Goal: Information Seeking & Learning: Learn about a topic

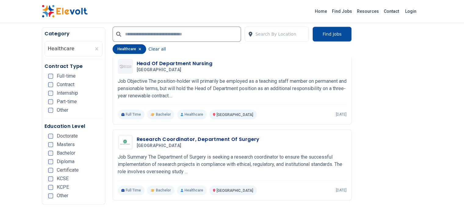
scroll to position [705, 0]
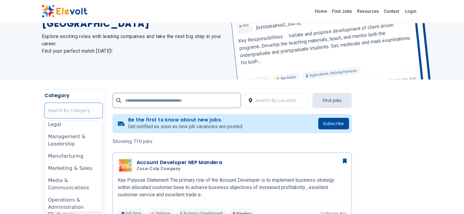
scroll to position [293, 0]
click at [45, 174] on div "Media & Communications" at bounding box center [74, 184] width 58 height 20
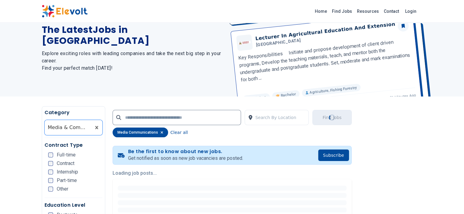
scroll to position [68, 0]
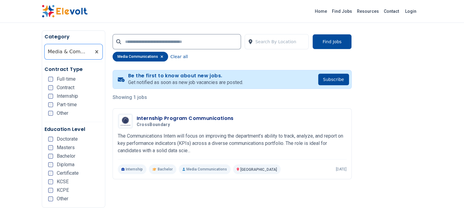
scroll to position [110, 0]
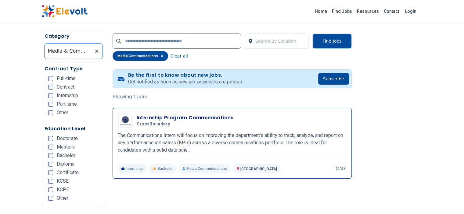
click at [233, 165] on p "[GEOGRAPHIC_DATA] KE" at bounding box center [257, 169] width 48 height 10
click at [240, 167] on span "[GEOGRAPHIC_DATA]" at bounding box center [258, 169] width 37 height 4
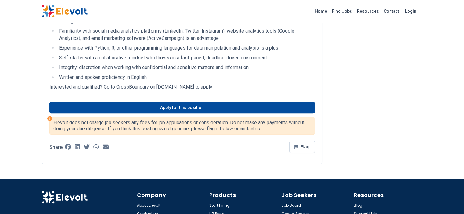
scroll to position [269, 0]
